Goal: Find specific page/section: Find specific page/section

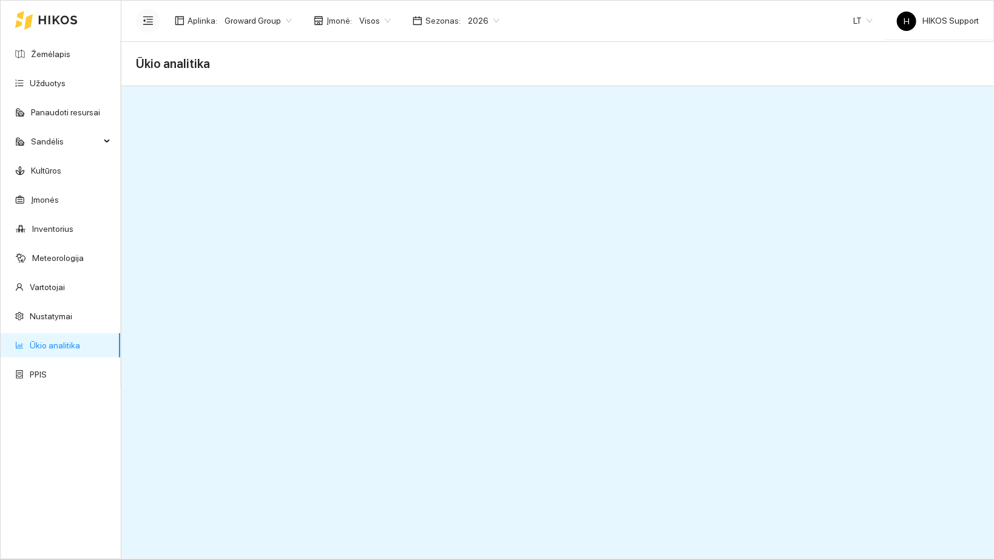
click at [147, 19] on icon "menu-fold" at bounding box center [148, 20] width 10 height 8
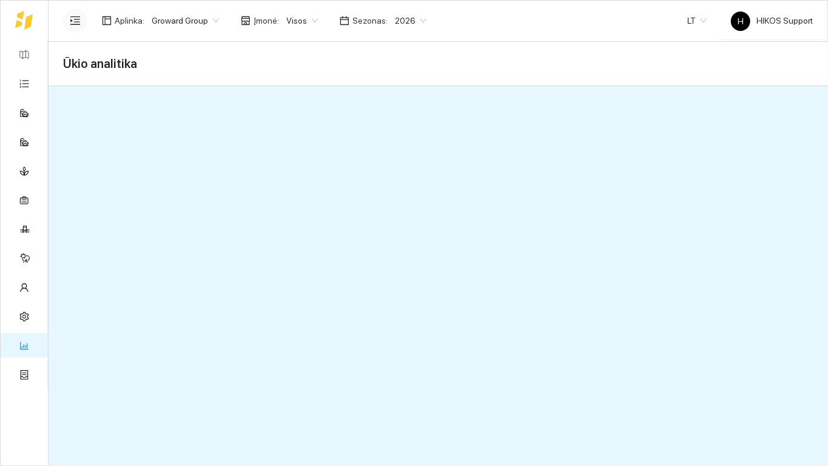
click at [211, 21] on span "Groward Group" at bounding box center [185, 21] width 67 height 18
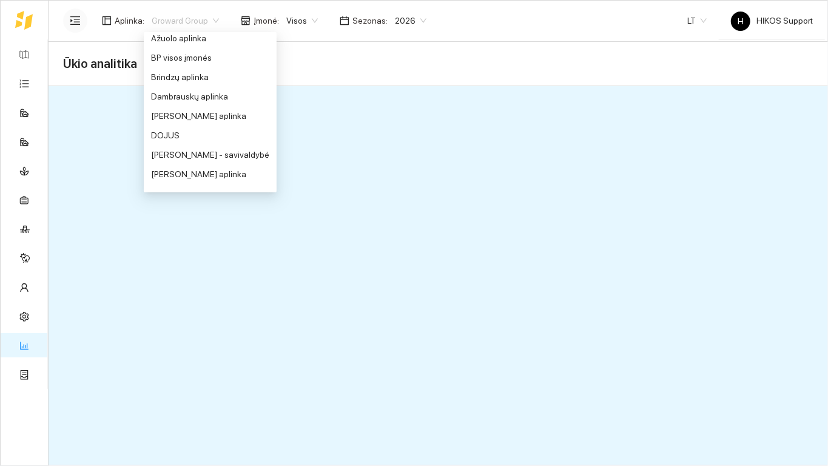
scroll to position [53, 0]
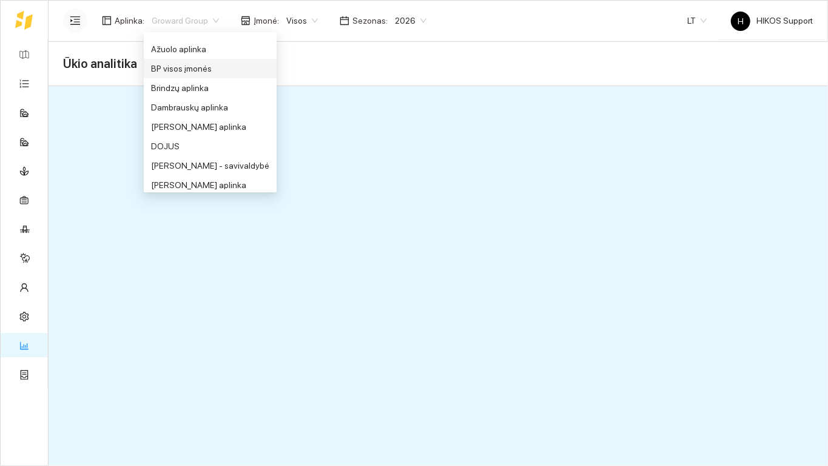
click at [195, 67] on div "BP visos įmonės" at bounding box center [210, 68] width 118 height 13
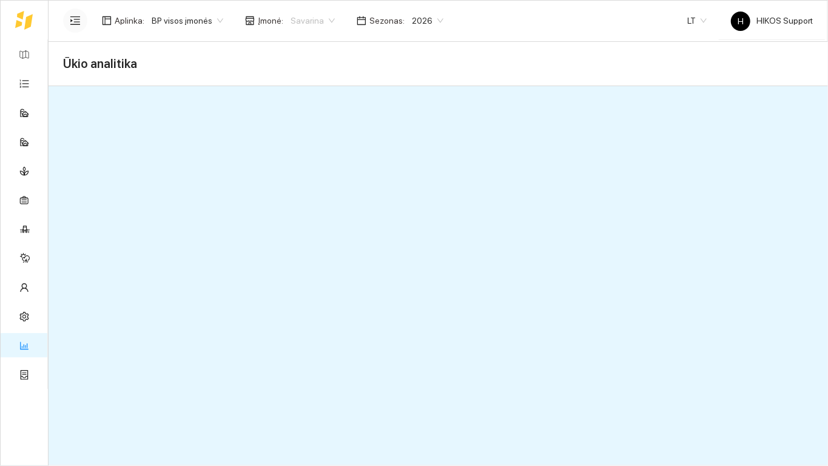
click at [323, 22] on span "Savarina" at bounding box center [313, 21] width 44 height 18
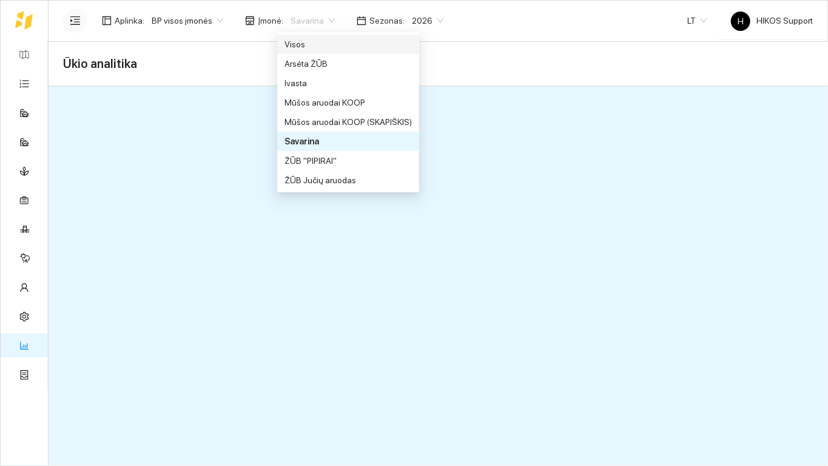
click at [308, 46] on div "Visos" at bounding box center [348, 44] width 127 height 13
